Goal: Information Seeking & Learning: Learn about a topic

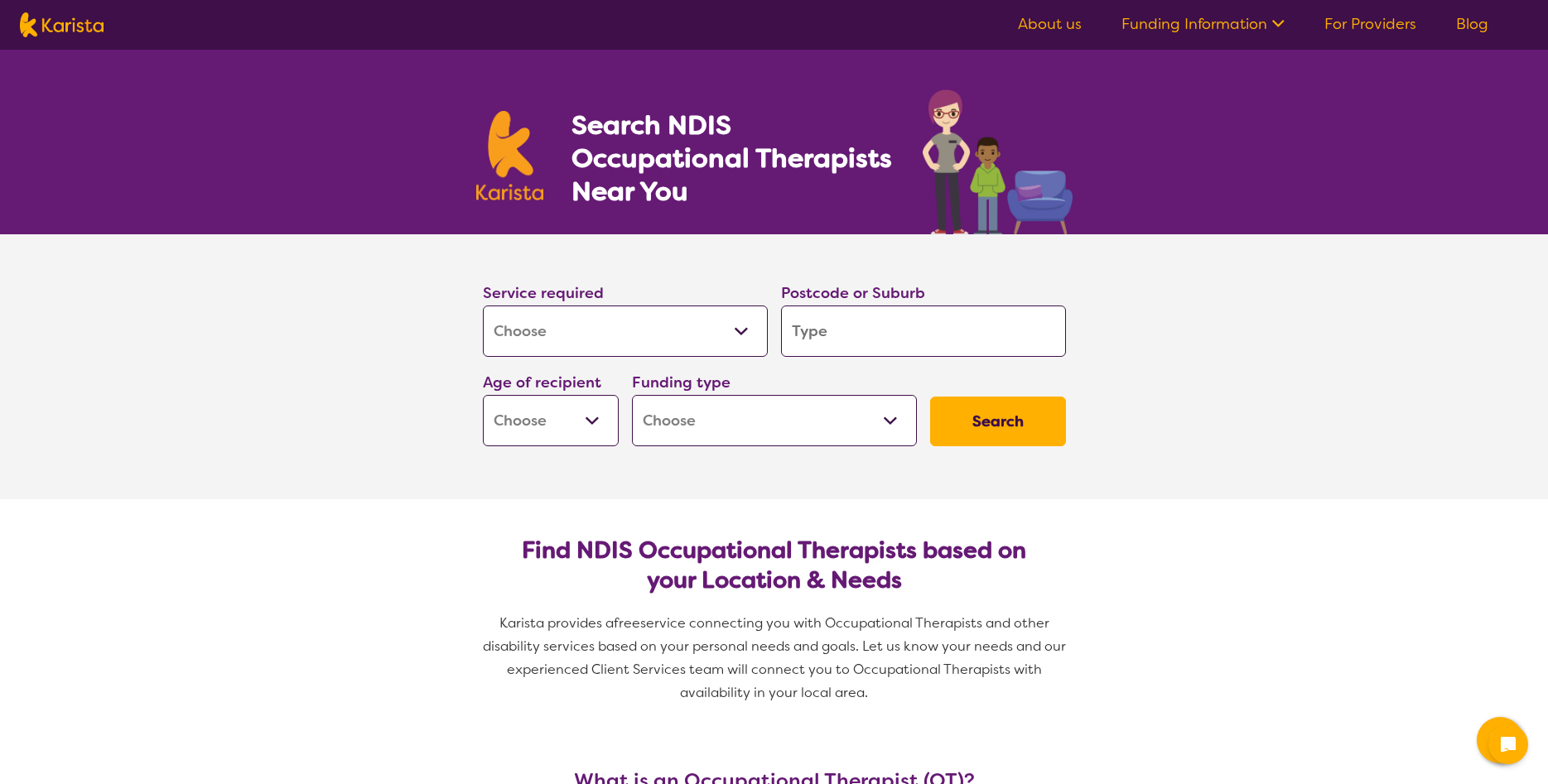
select select "[MEDICAL_DATA]"
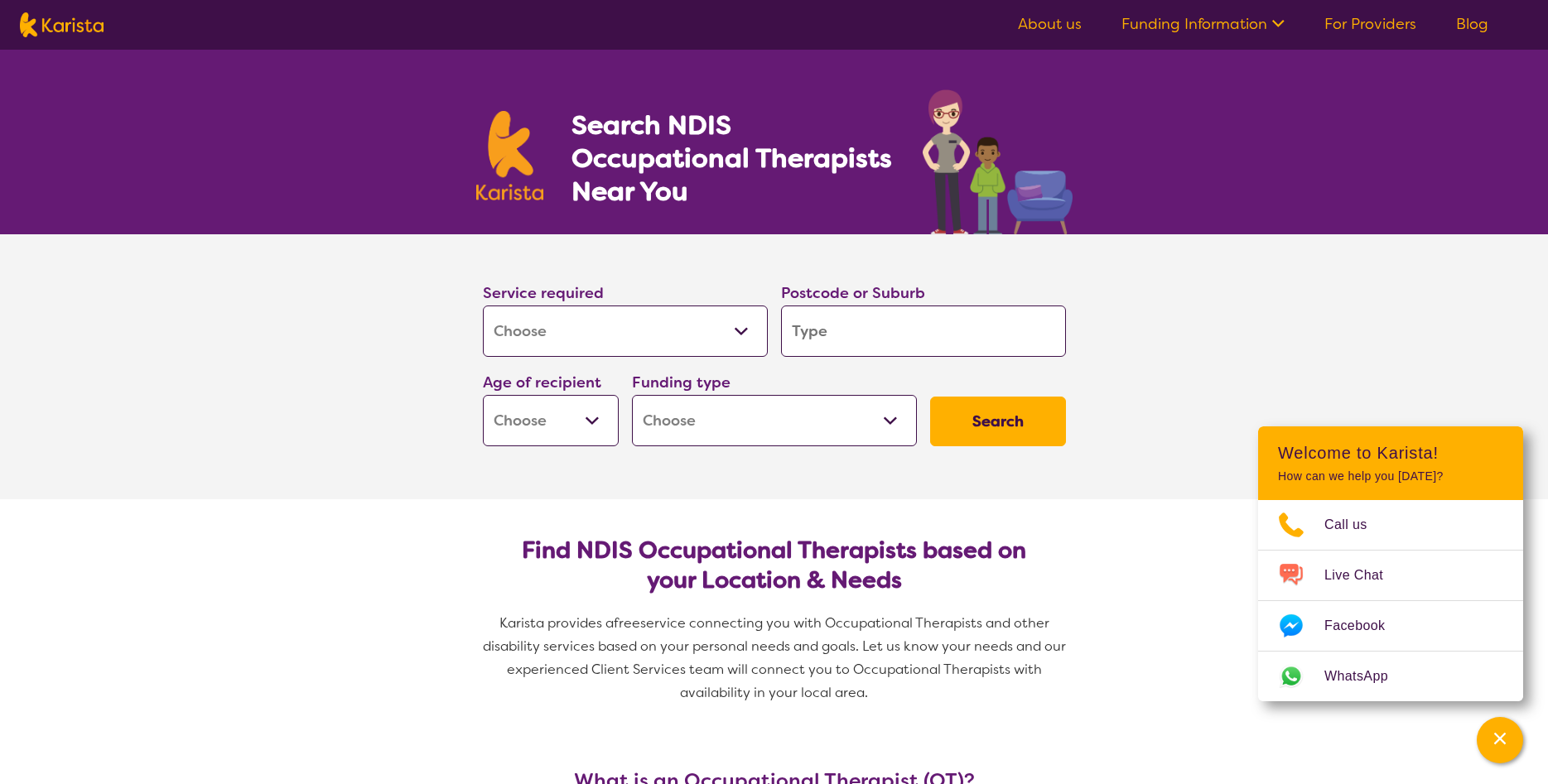
click at [909, 327] on input "search" at bounding box center [923, 331] width 285 height 52
type input "3"
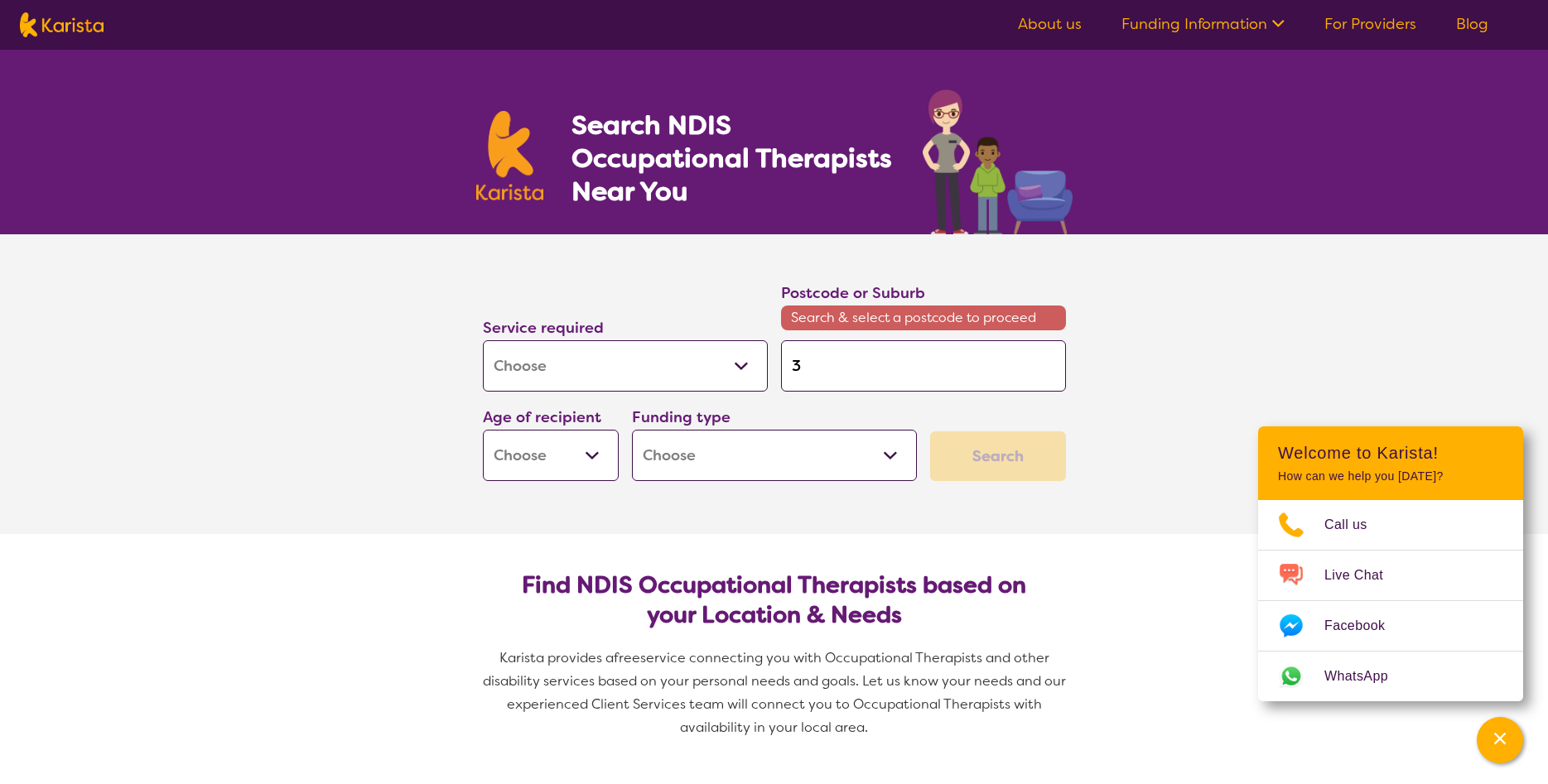
type input "30"
type input "301"
type input "3011"
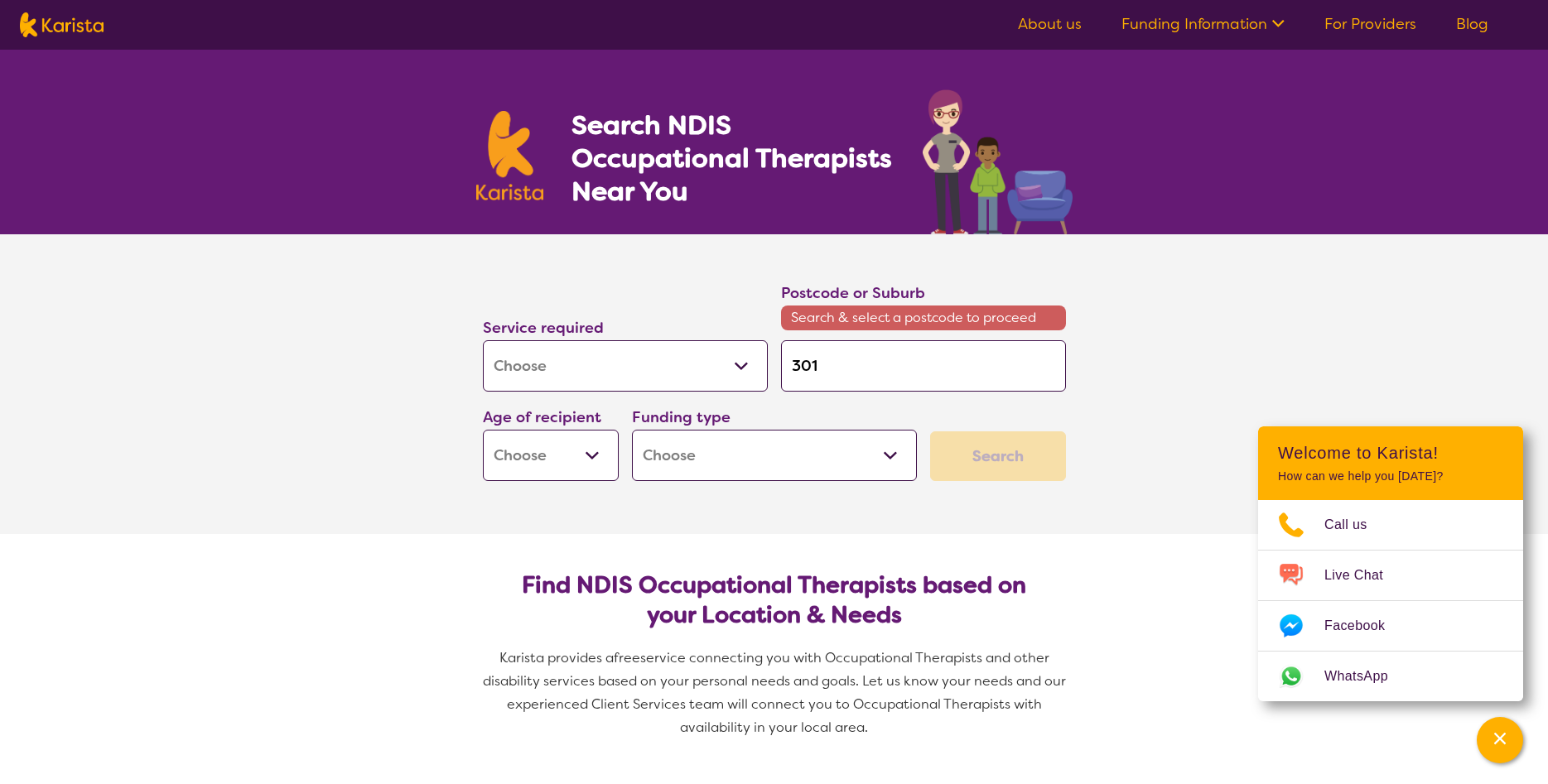
type input "3011"
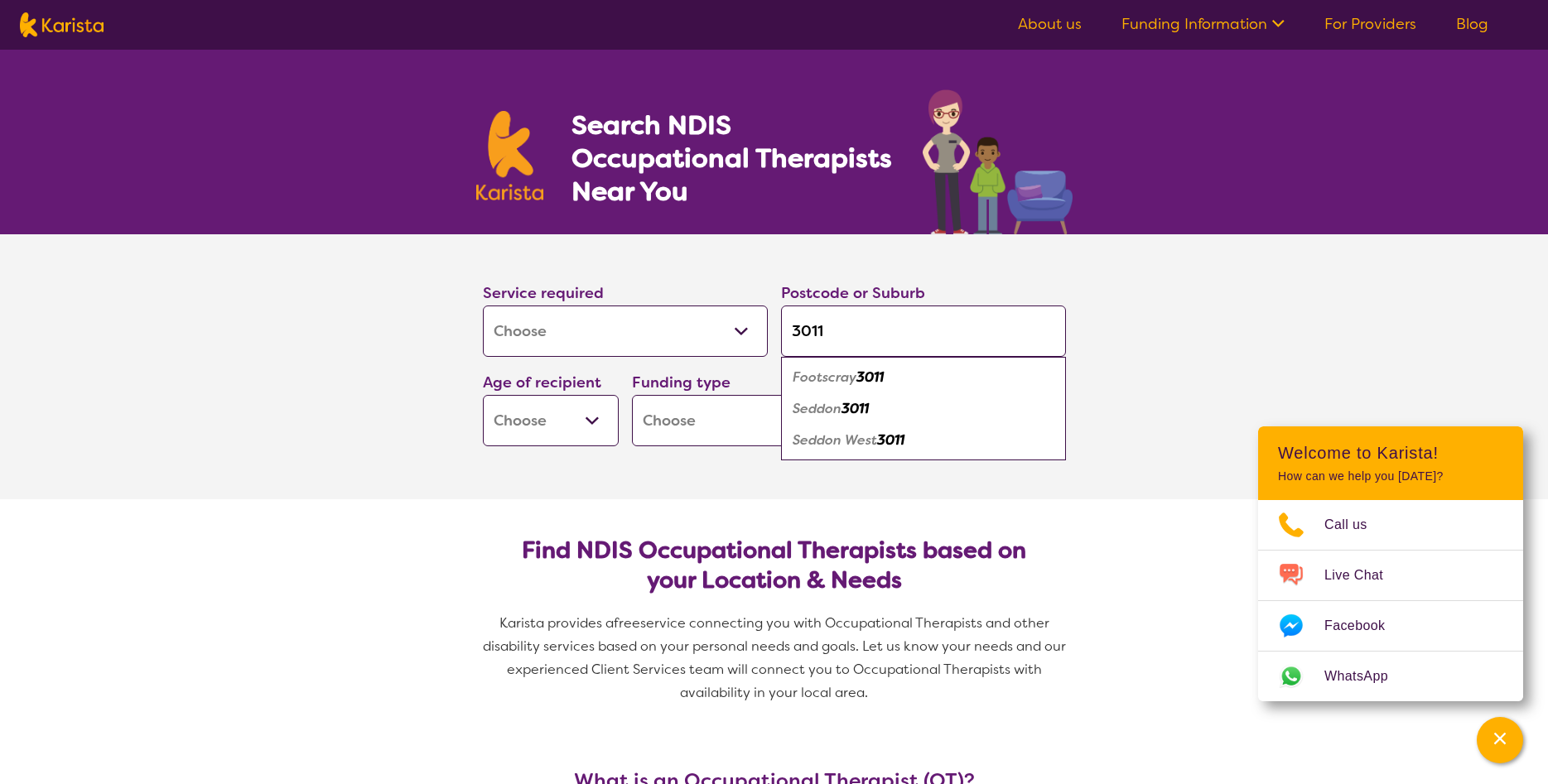
type input "3011"
click at [827, 379] on em "Footscray" at bounding box center [825, 377] width 64 height 17
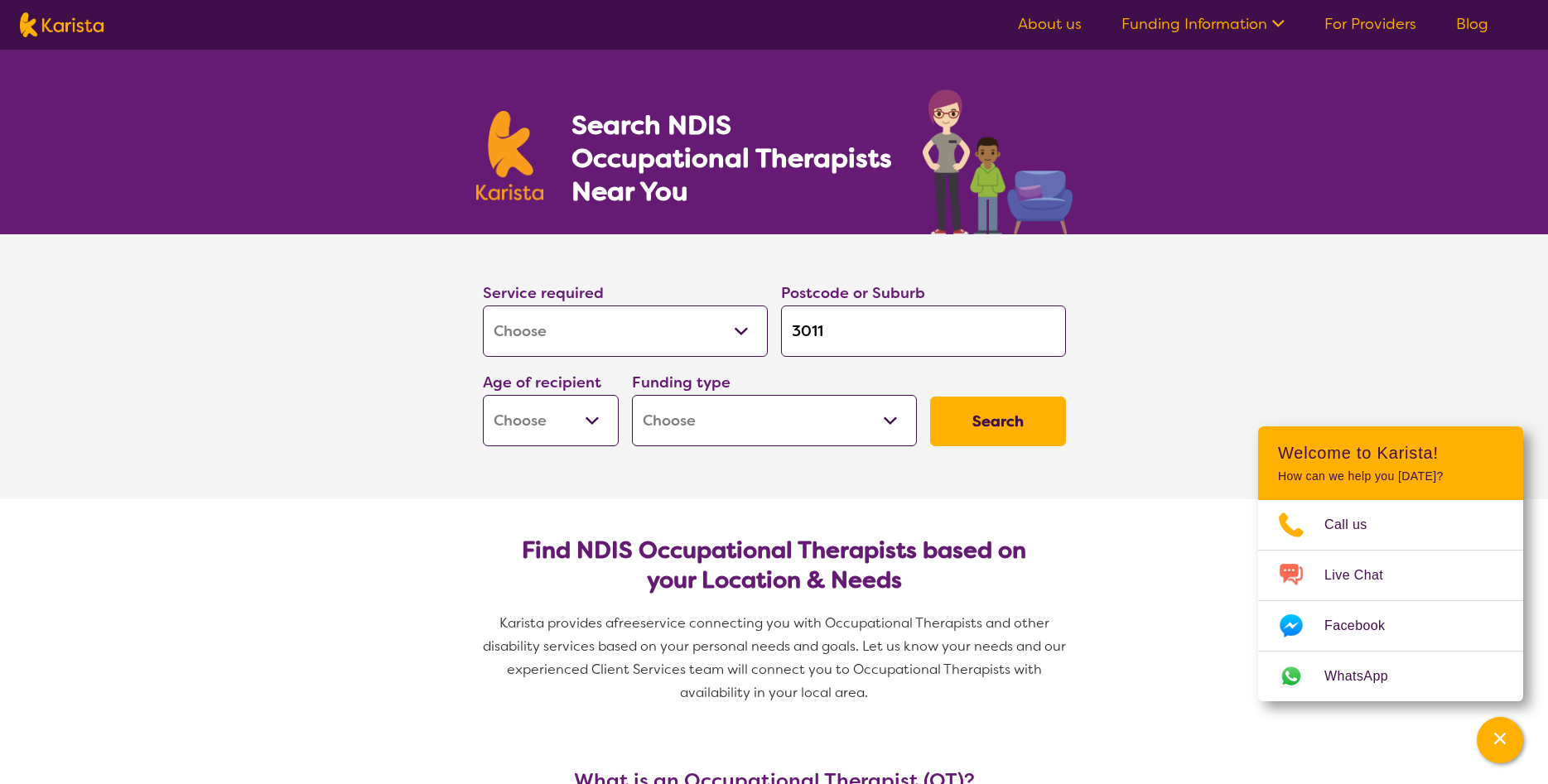
click at [483, 395] on select "Early Childhood - 0 to 9 Child - 10 to 11 Adolescent - 12 to 17 Adult - 18 to 6…" at bounding box center [551, 421] width 135 height 52
select select "AD"
click option "Adult - 18 to 64" at bounding box center [0, 0] width 0 height 0
select select "AD"
click at [632, 395] on select "Home Care Package (HCP) National Disability Insurance Scheme (NDIS) I don't know" at bounding box center [775, 421] width 285 height 52
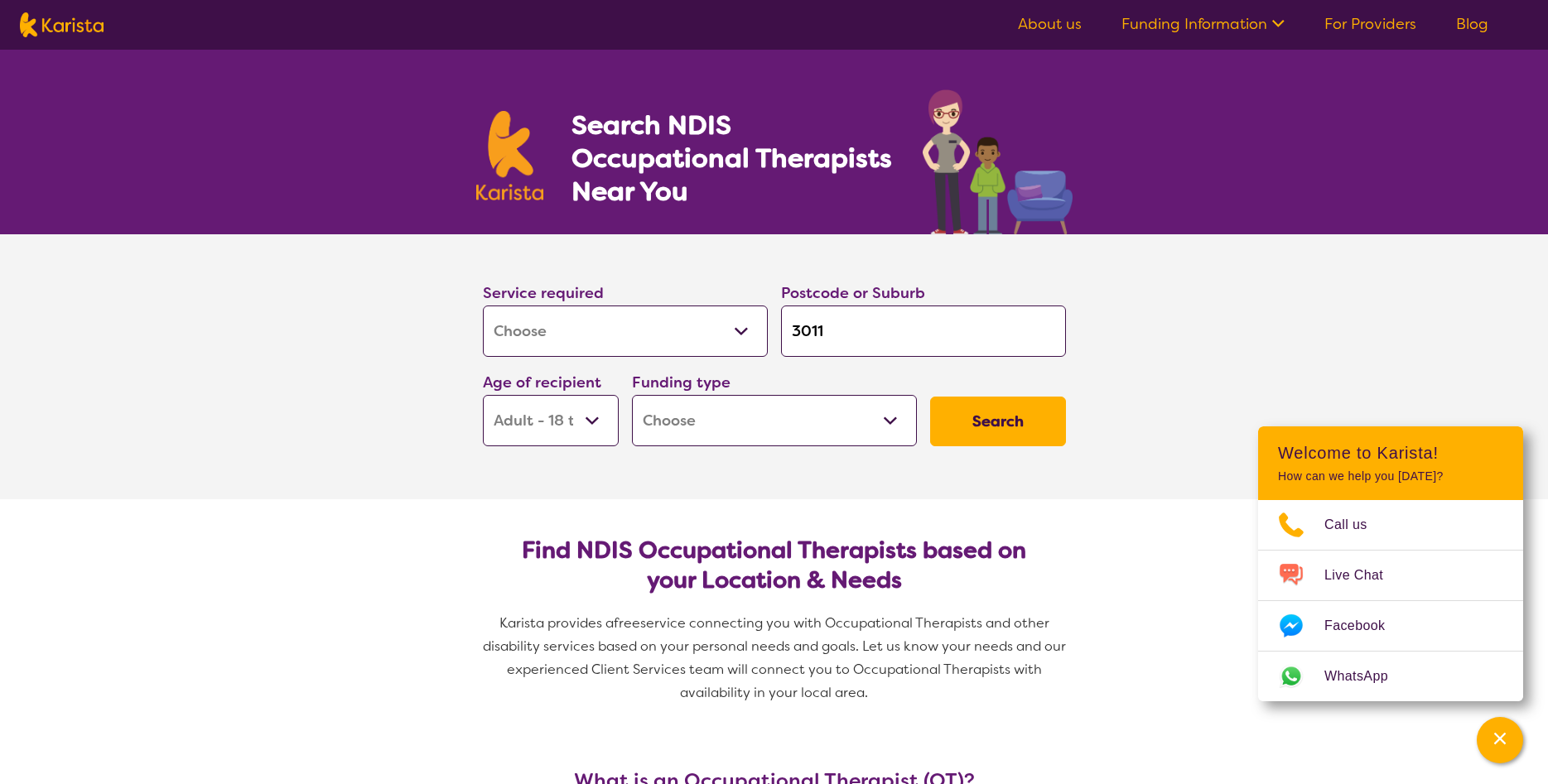
select select "i-don-t-know"
click option "I don't know" at bounding box center [0, 0] width 0 height 0
select select "i-don-t-know"
click at [972, 401] on button "Search" at bounding box center [997, 422] width 135 height 50
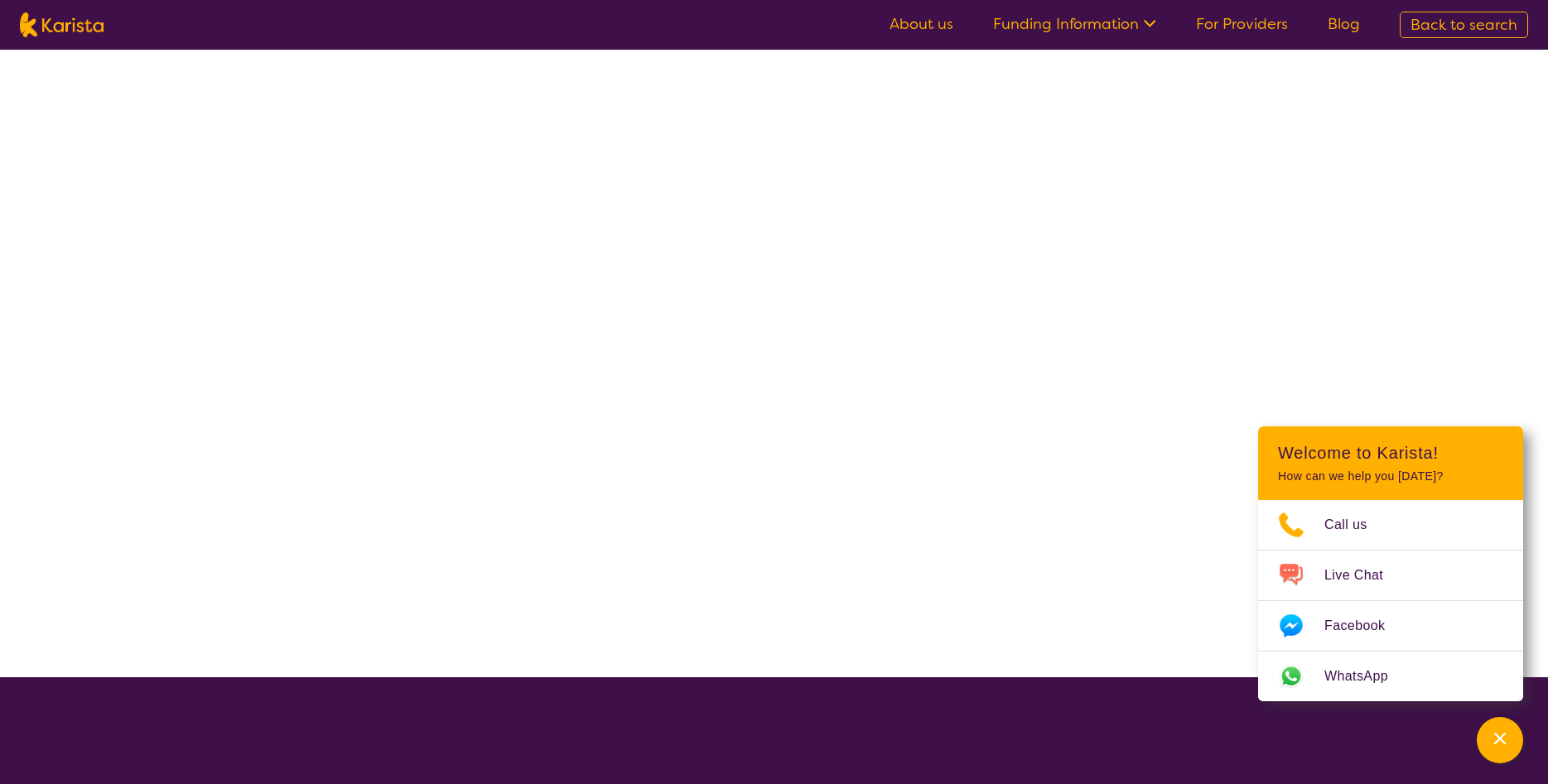
select select "[MEDICAL_DATA]"
select select "AD"
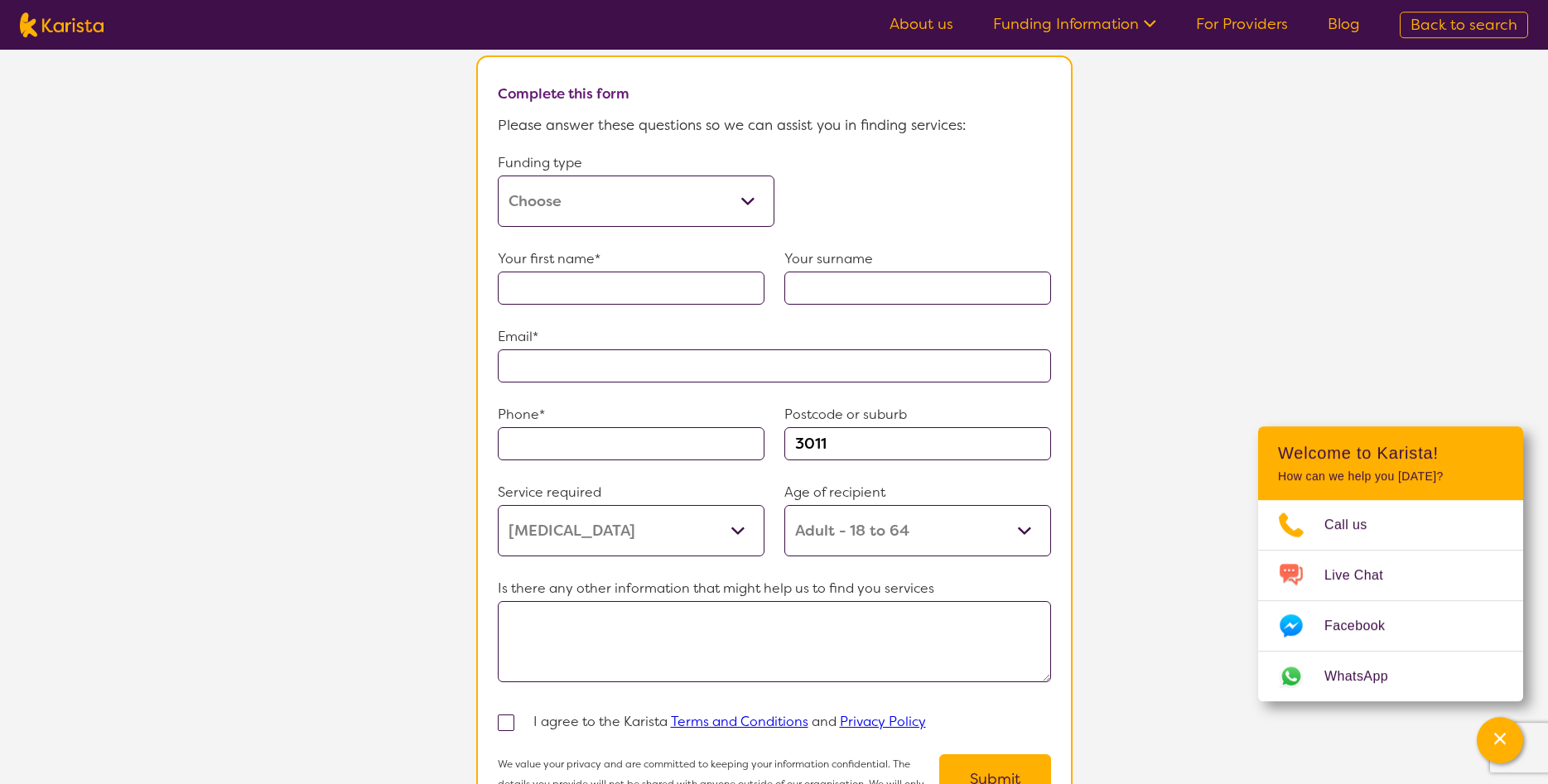
scroll to position [929, 0]
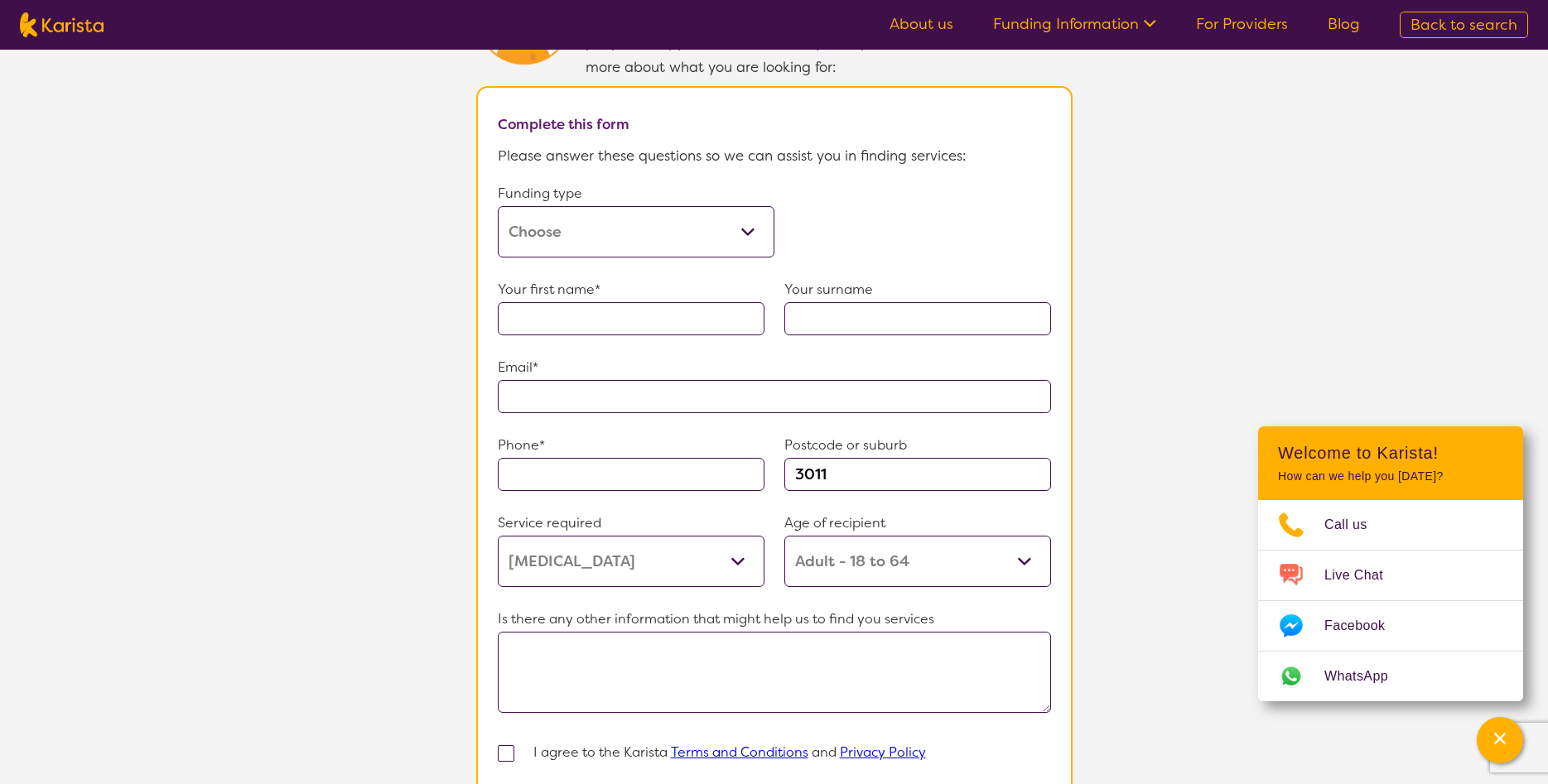
click at [498, 206] on select "Home Care Package (HCP) Home Care Package - Level 1 Home Care Package - Level 2…" at bounding box center [636, 232] width 277 height 52
click option "Medicare" at bounding box center [0, 0] width 0 height 0
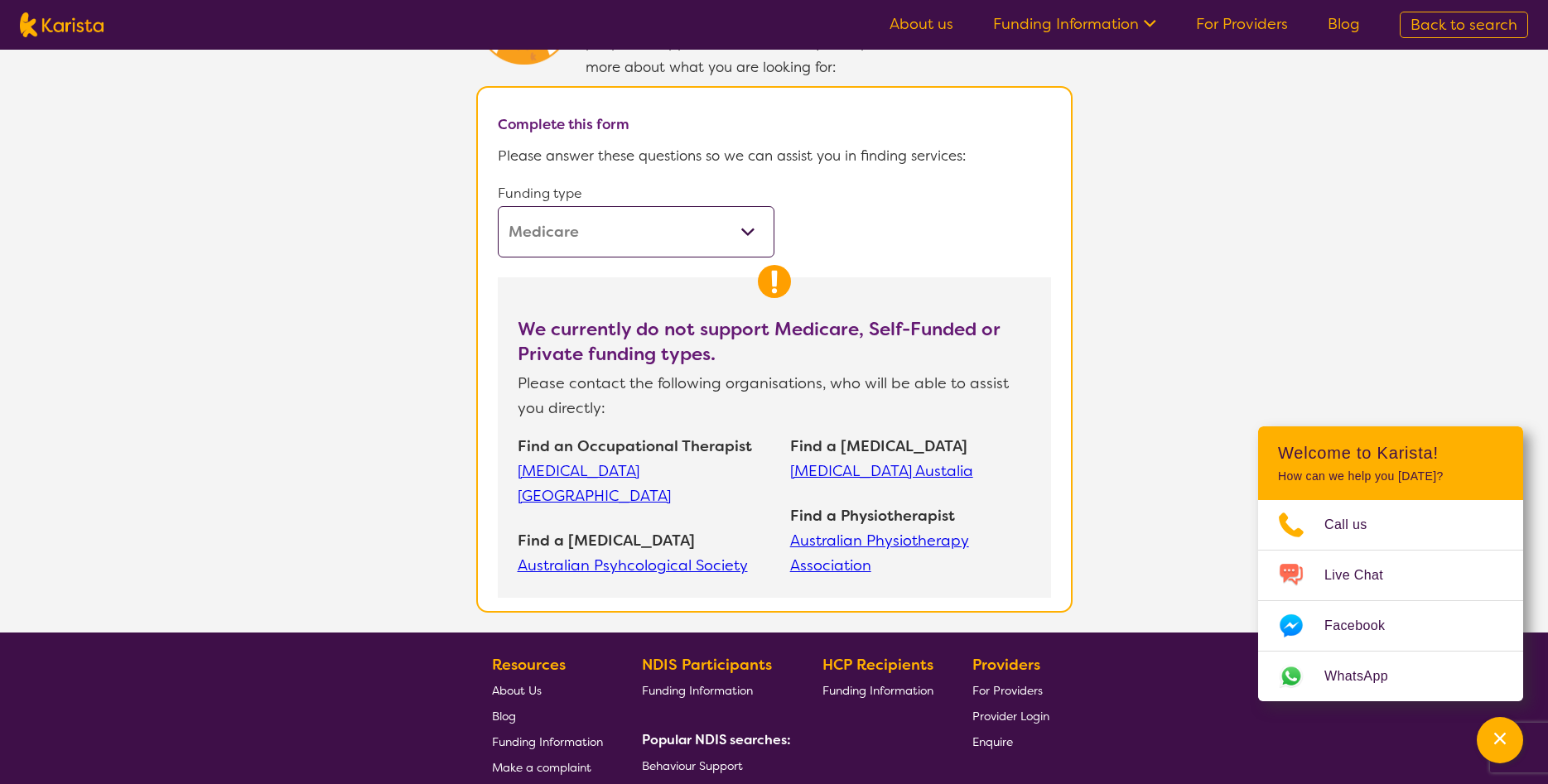
click at [498, 206] on select "Home Care Package (HCP) Home Care Package - Level 1 Home Care Package - Level 2…" at bounding box center [636, 232] width 277 height 52
select select "i-don-t-know"
click option "I don't know" at bounding box center [0, 0] width 0 height 0
select select "[MEDICAL_DATA]"
select select "AD"
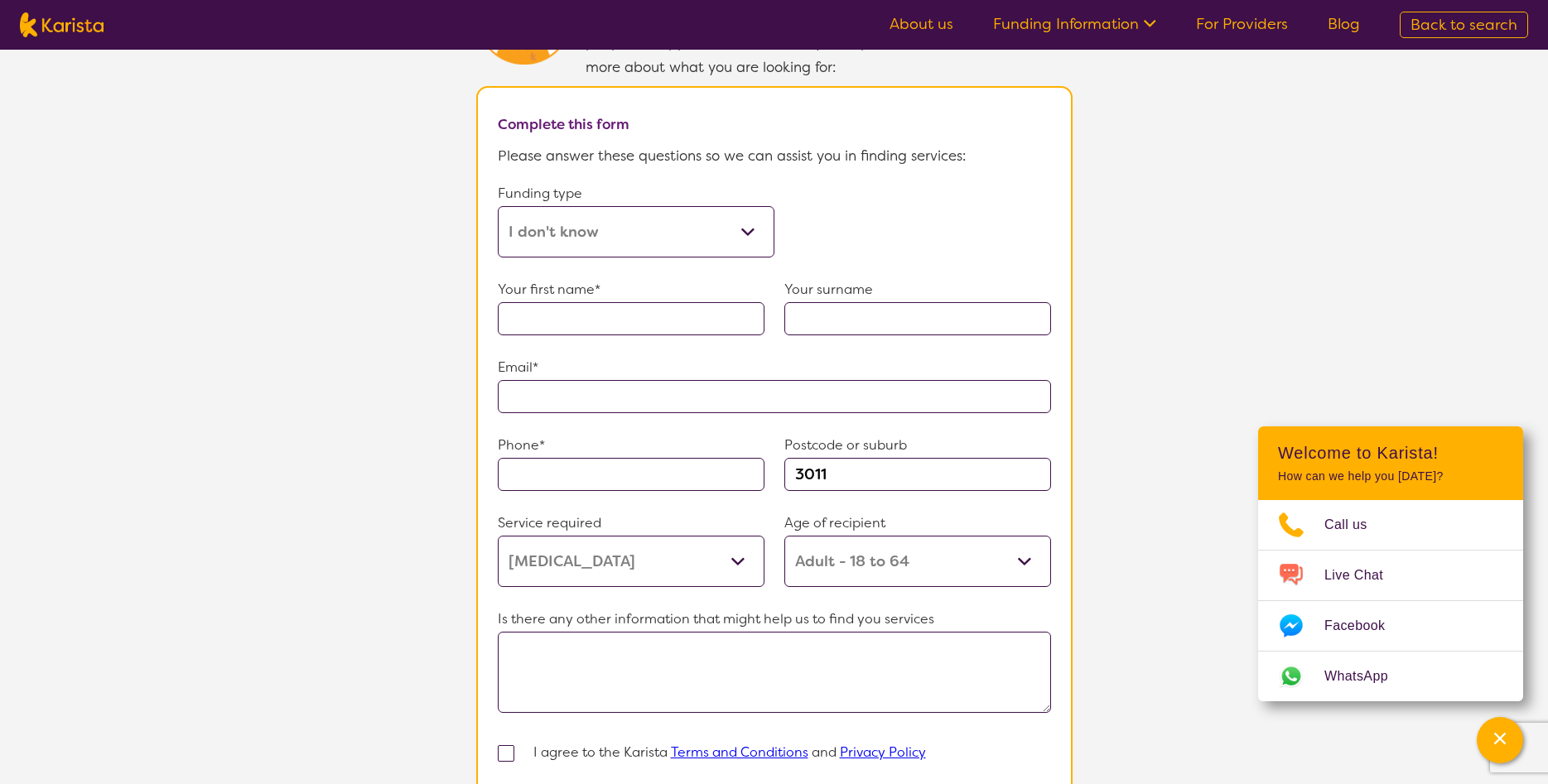
scroll to position [1182, 0]
